Goal: Task Accomplishment & Management: Use online tool/utility

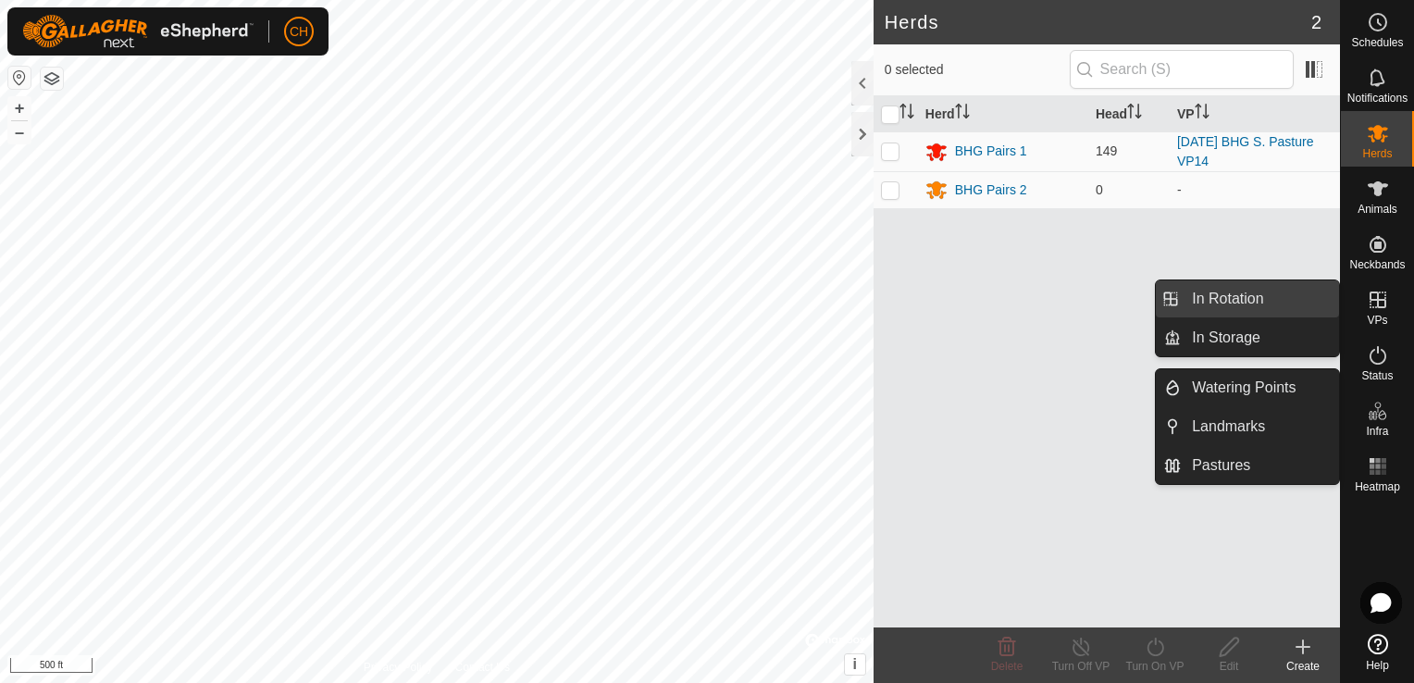
click at [1244, 307] on link "In Rotation" at bounding box center [1260, 298] width 158 height 37
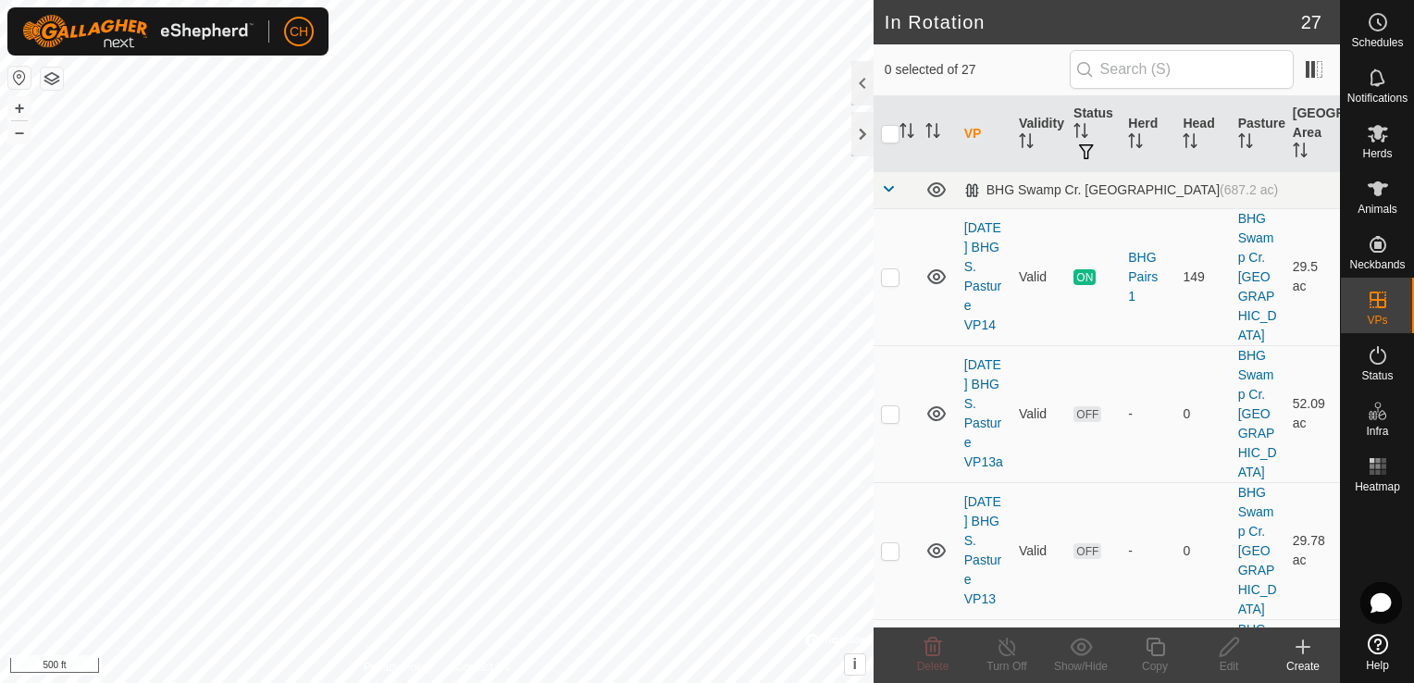
click at [1300, 650] on icon at bounding box center [1303, 647] width 22 height 22
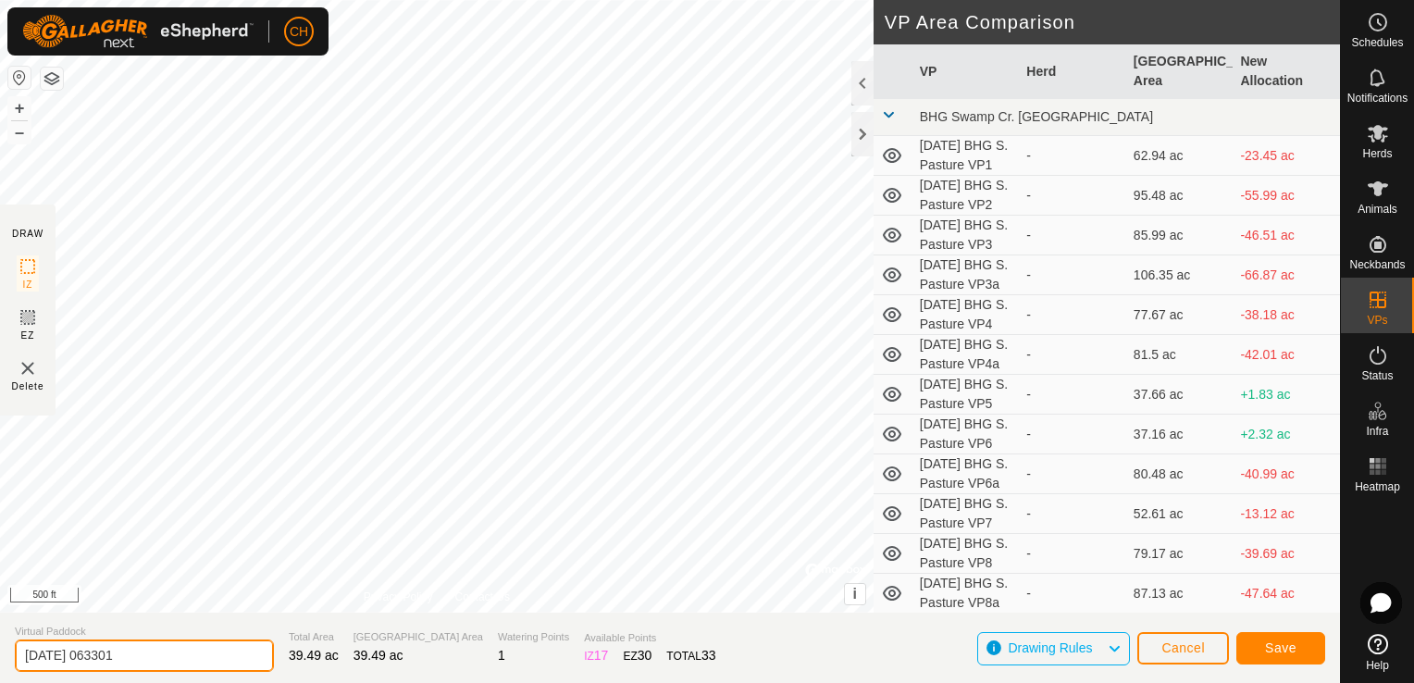
click at [160, 661] on input "[DATE] 063301" at bounding box center [144, 655] width 259 height 32
type input "[DATE] BHG S. Pasture VP14a"
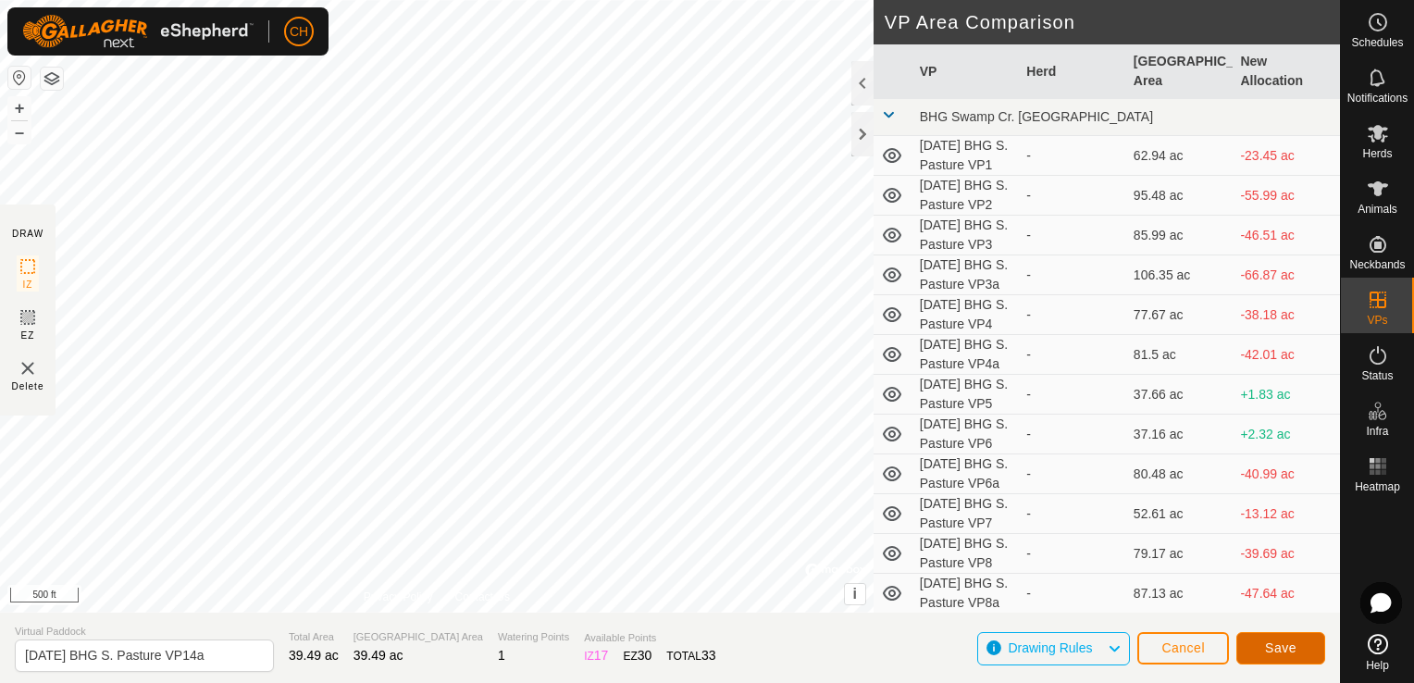
click at [1284, 655] on span "Save" at bounding box center [1280, 647] width 31 height 15
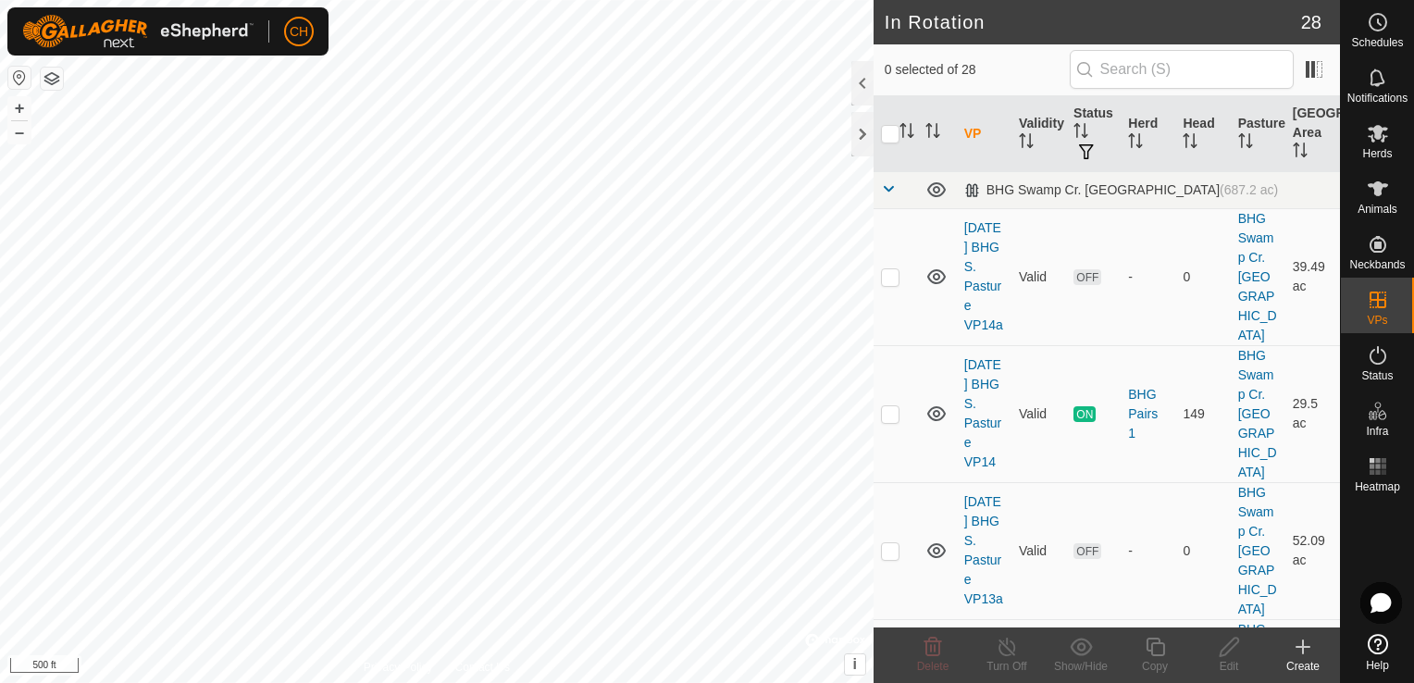
click at [1303, 649] on icon at bounding box center [1303, 646] width 0 height 13
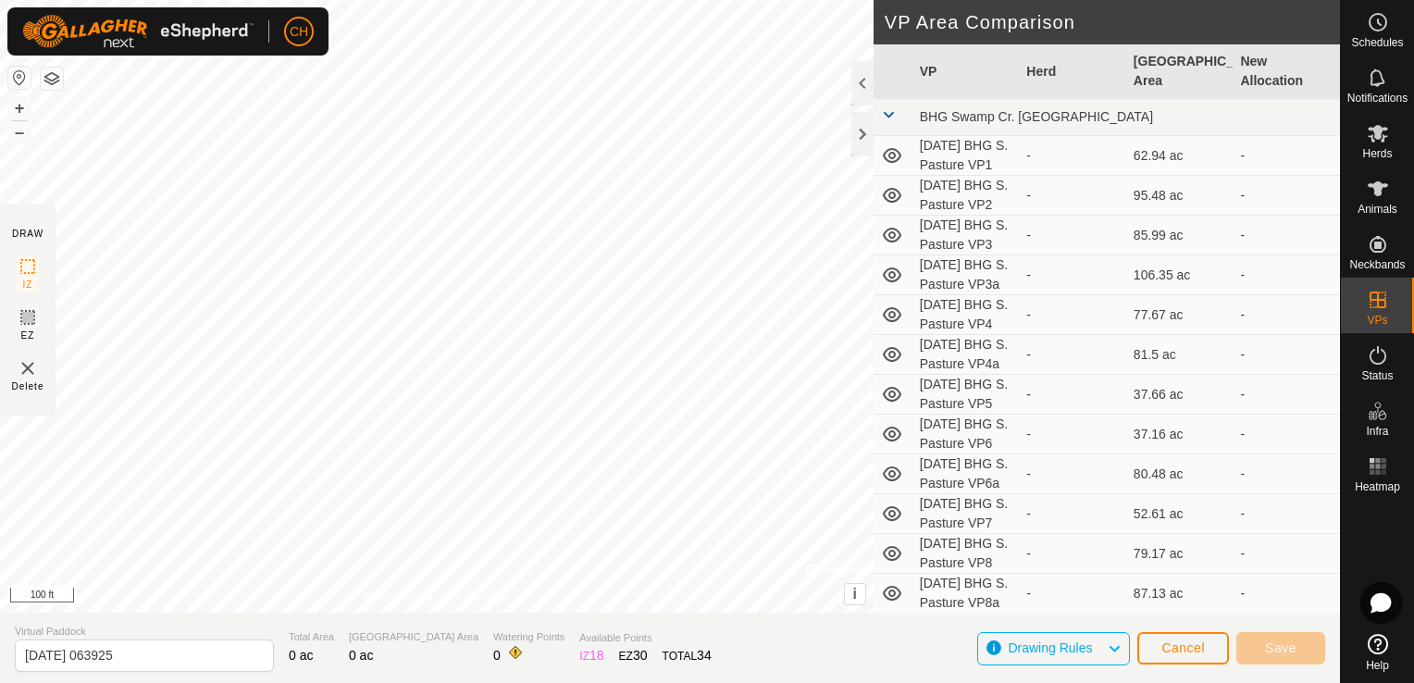
click at [485, 0] on html "CH Schedules Notifications Herds Animals Neckbands VPs Status Infra Heatmap Hel…" at bounding box center [707, 341] width 1414 height 683
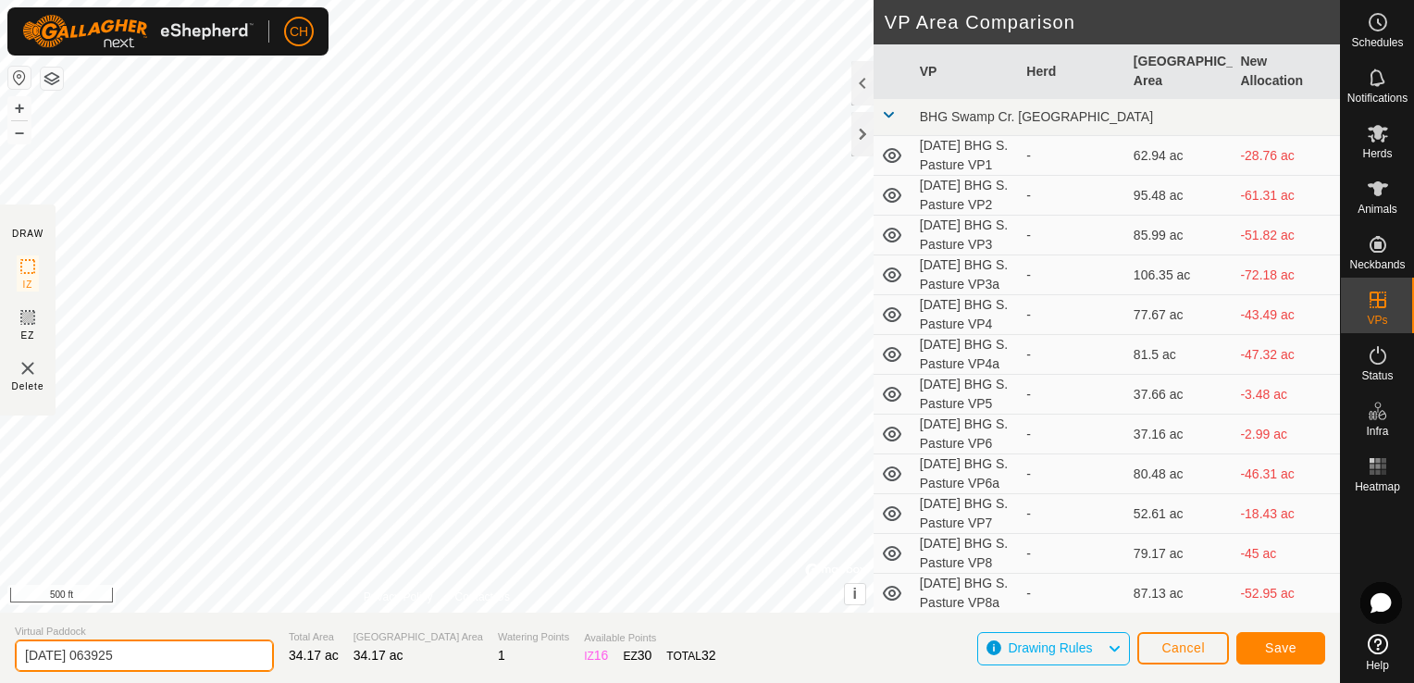
click at [163, 661] on input "[DATE] 063925" at bounding box center [144, 655] width 259 height 32
type input "[DATE] BHG S. Pasture VP15"
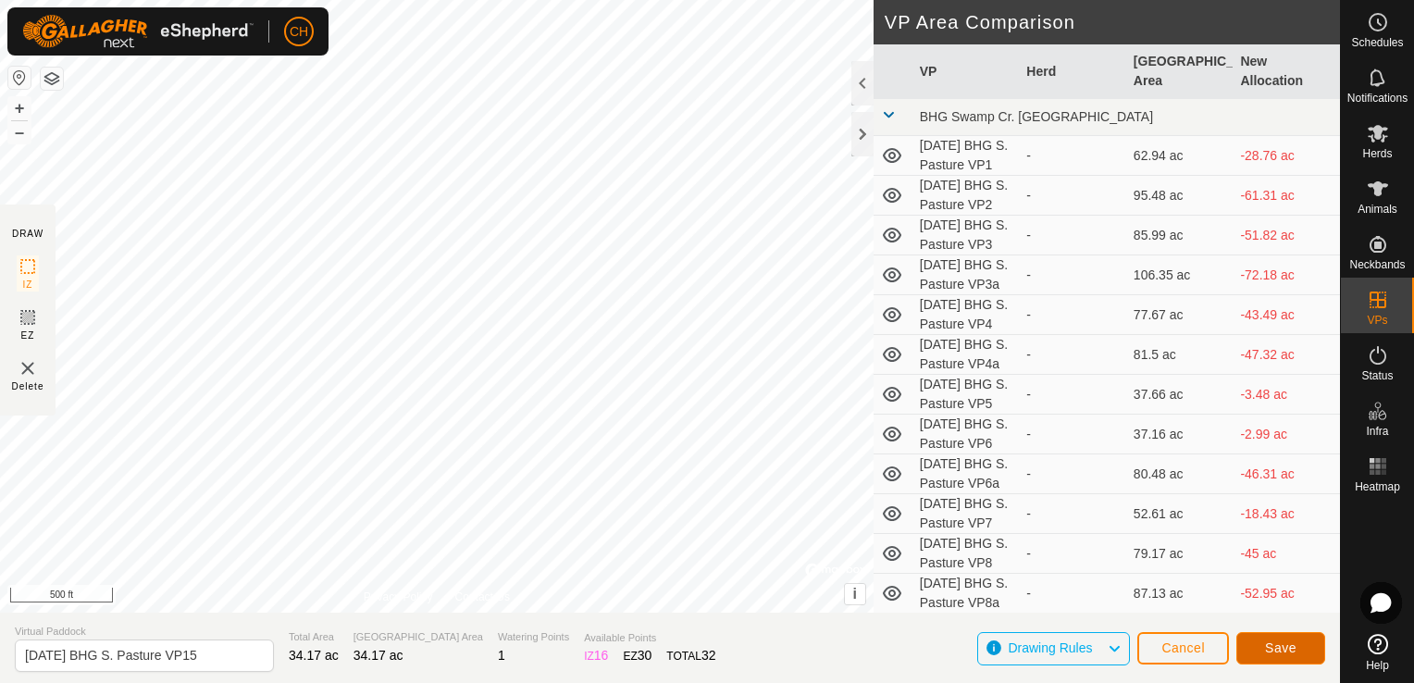
click at [1266, 646] on span "Save" at bounding box center [1280, 647] width 31 height 15
